Goal: Information Seeking & Learning: Stay updated

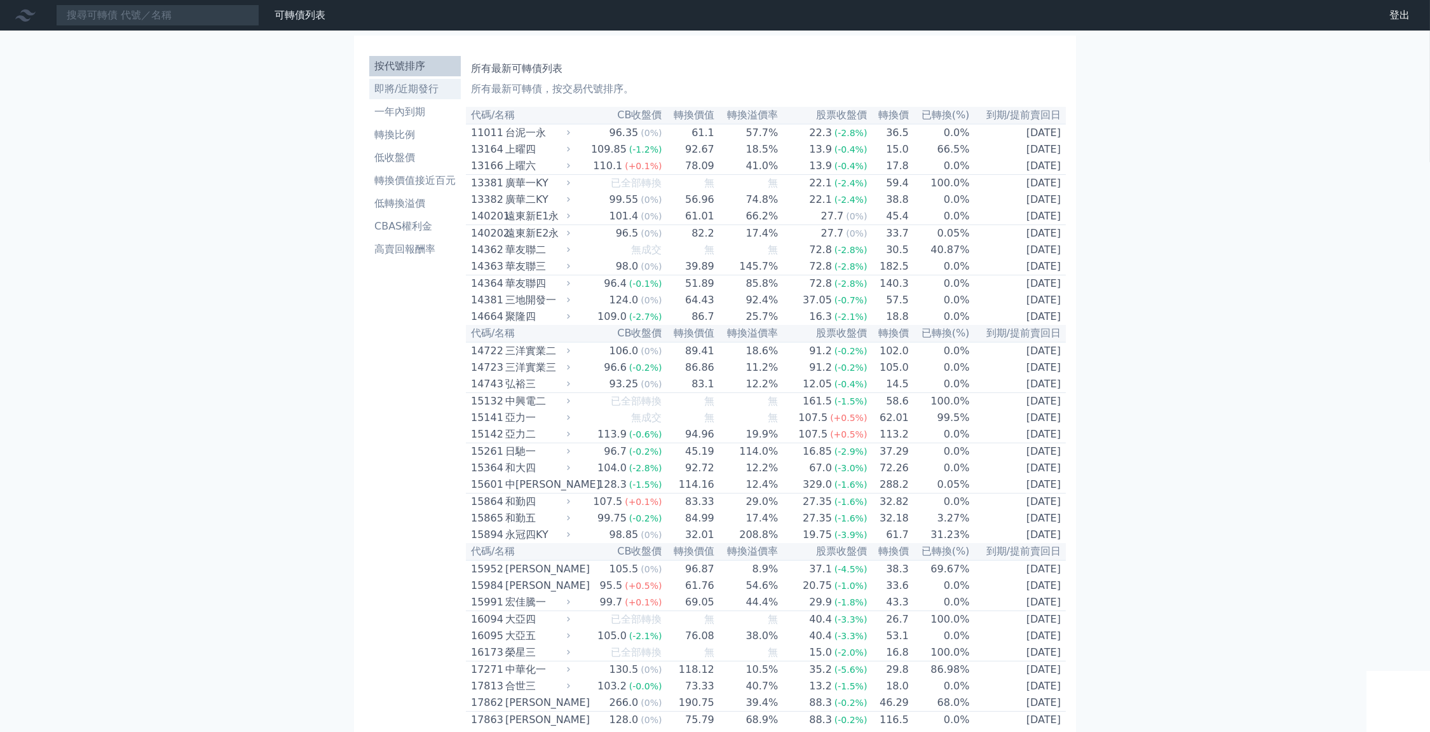
click at [369, 97] on li "即將/近期發行" at bounding box center [415, 88] width 92 height 15
